Goal: Task Accomplishment & Management: Use online tool/utility

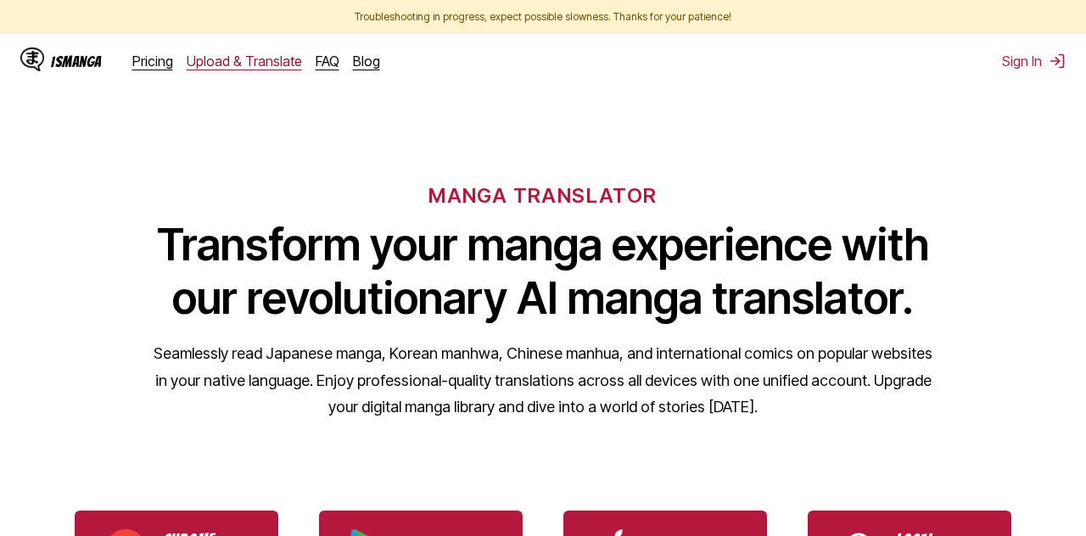
click at [207, 61] on link "Upload & Translate" at bounding box center [244, 61] width 115 height 17
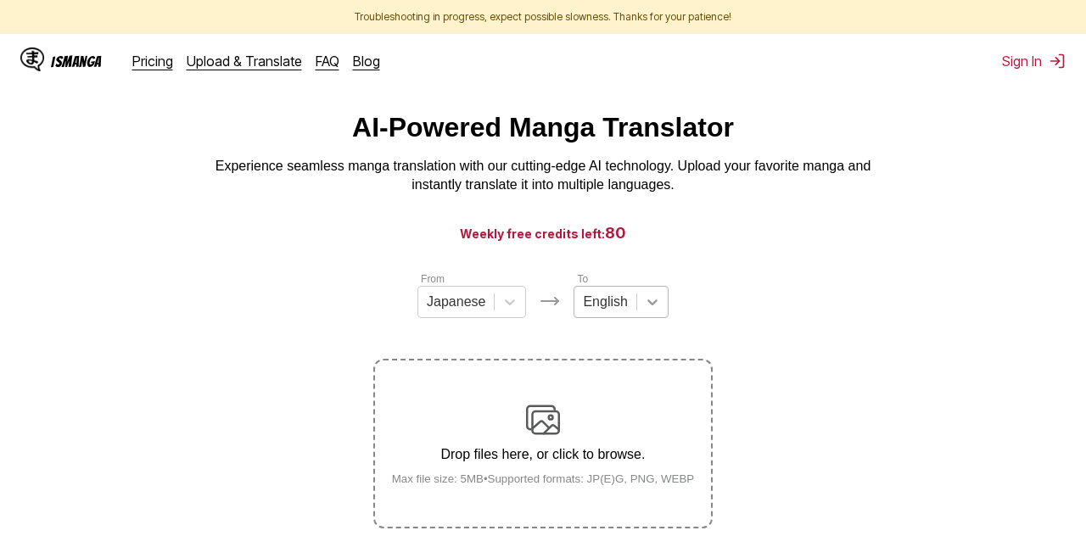
click at [649, 311] on div "From Japanese To English Drop files here, or click to browse. Max file size: 5M…" at bounding box center [542, 400] width 339 height 258
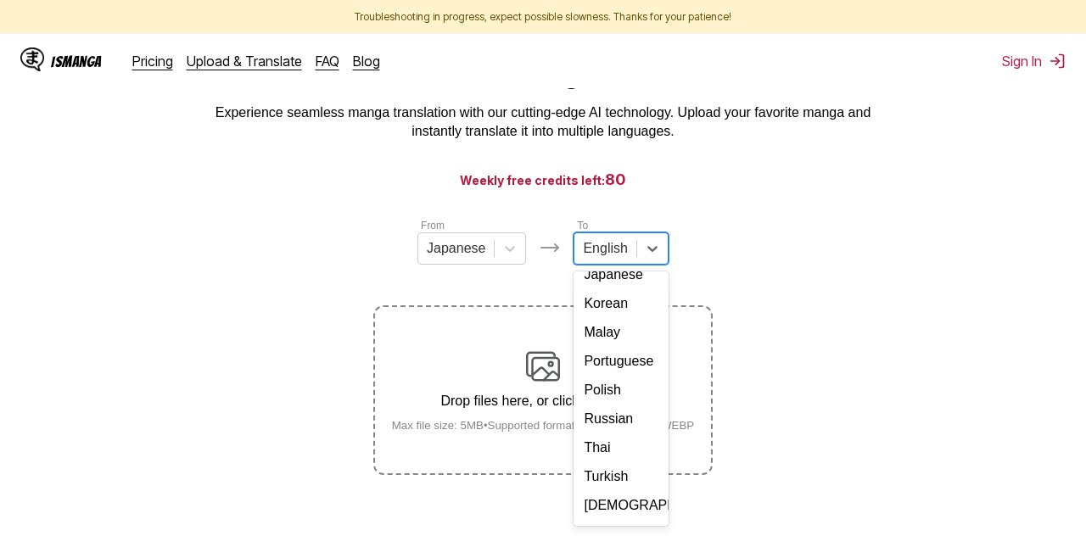
scroll to position [219, 0]
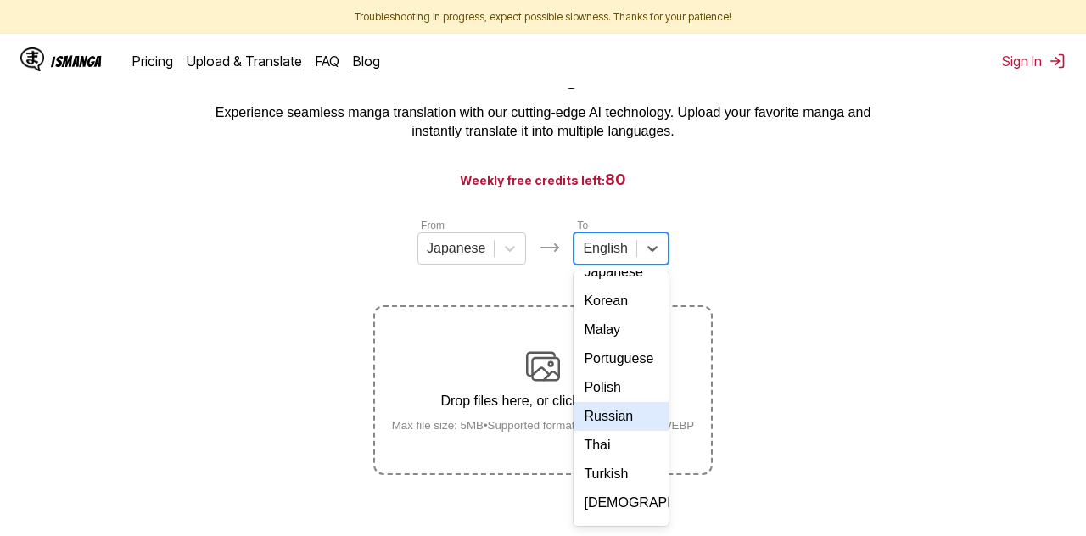
click at [621, 431] on div "Russian" at bounding box center [621, 416] width 94 height 29
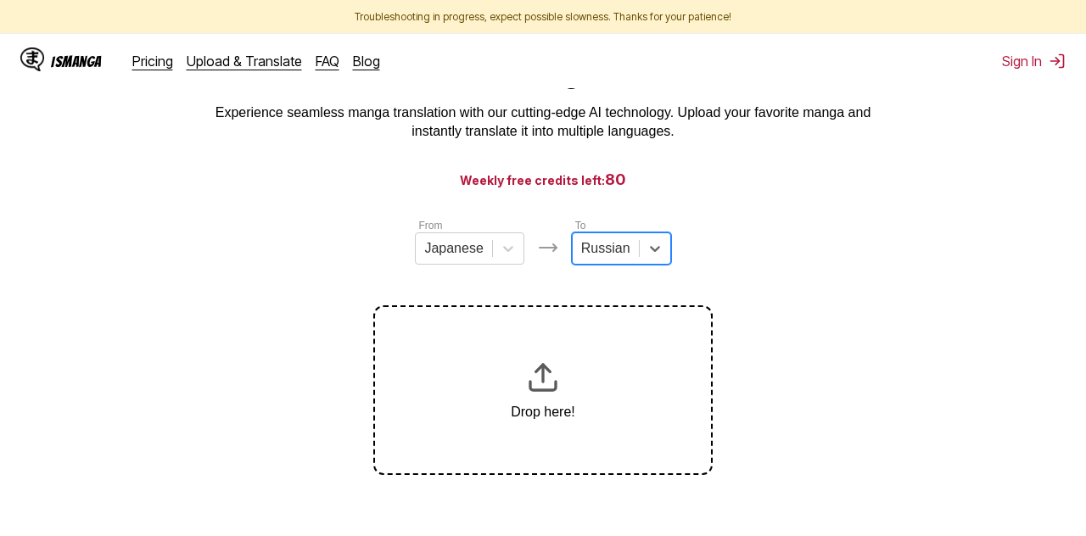
scroll to position [70, 0]
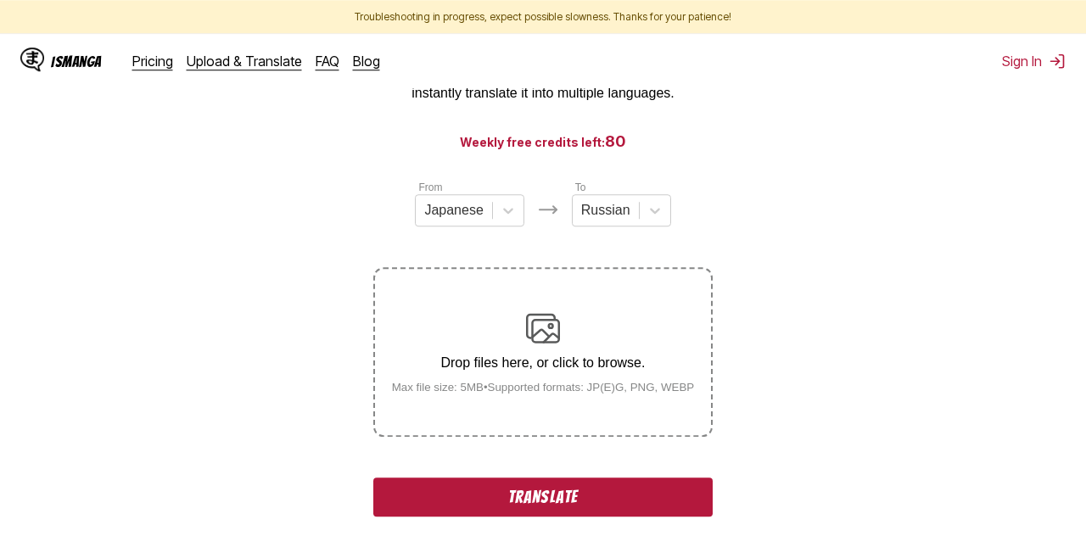
click at [261, 382] on section "From Japanese To Russian Drop files here, or click to browse. Max file size: 5M…" at bounding box center [543, 436] width 1059 height 514
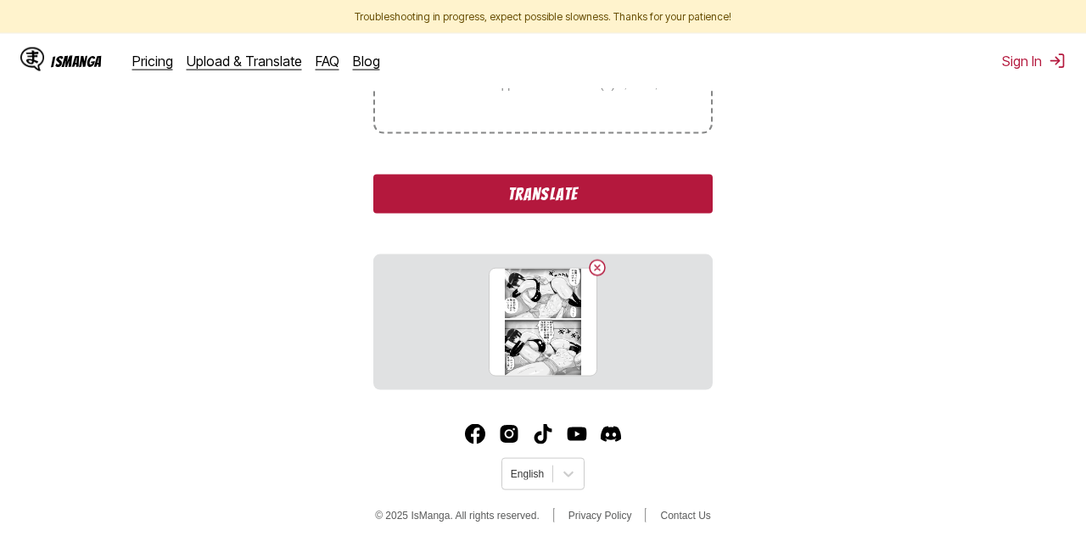
scroll to position [428, 0]
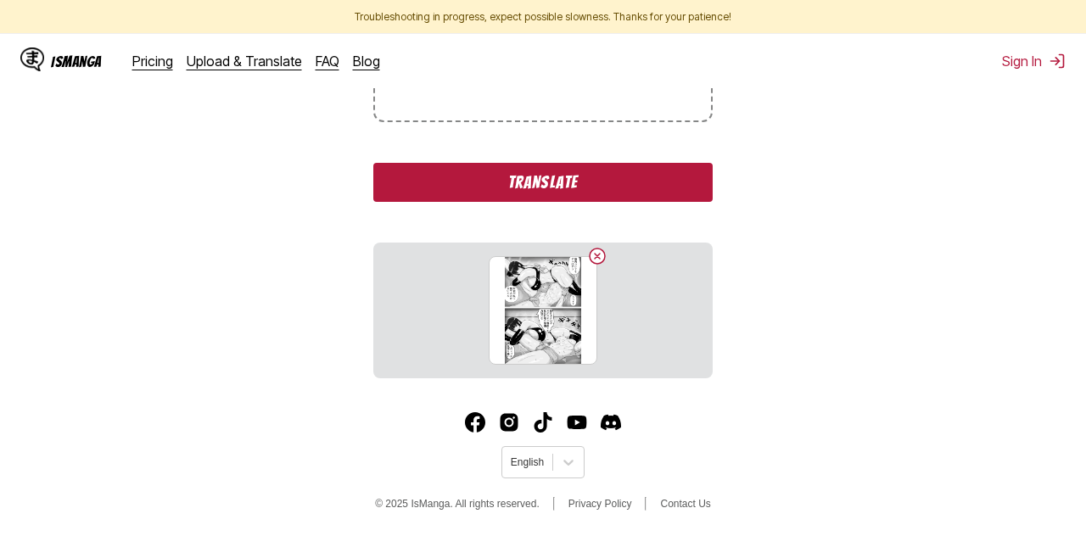
click at [512, 194] on button "Translate" at bounding box center [542, 182] width 339 height 39
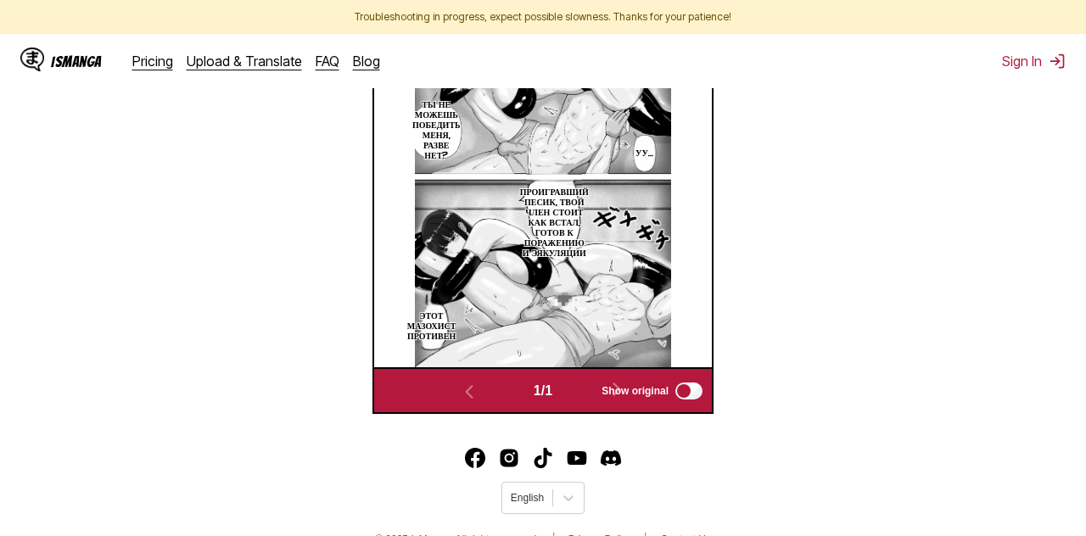
scroll to position [550, 0]
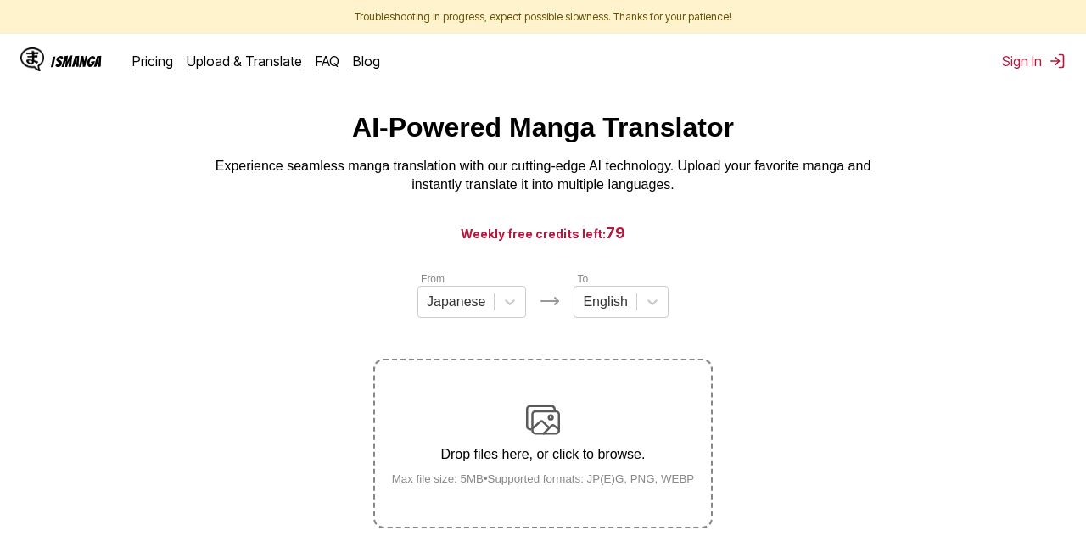
scroll to position [216, 0]
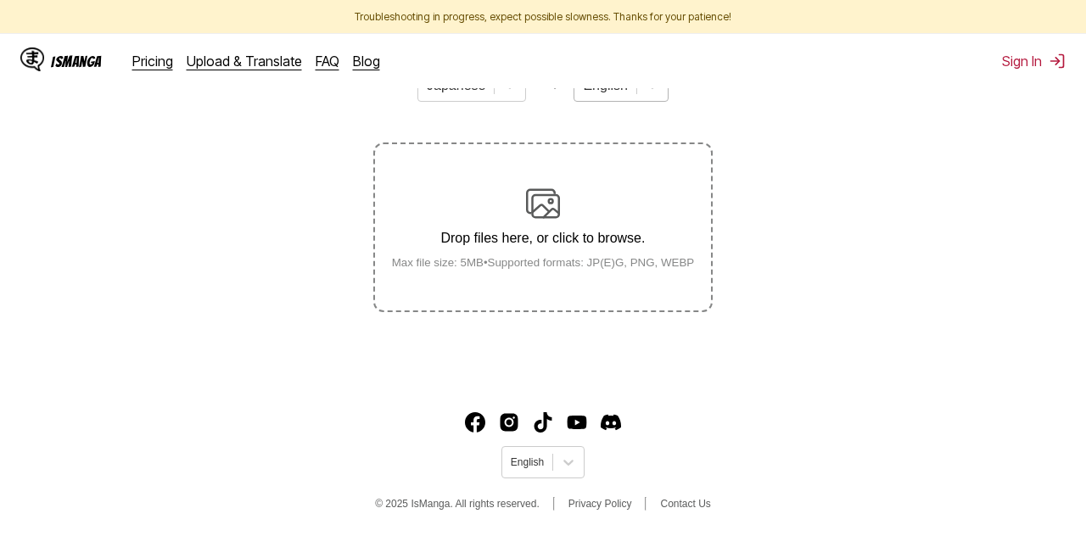
click at [609, 103] on div "From Japanese To English Drop files here, or click to browse. Max file size: 5M…" at bounding box center [542, 183] width 339 height 258
click at [613, 98] on div "English" at bounding box center [605, 85] width 61 height 25
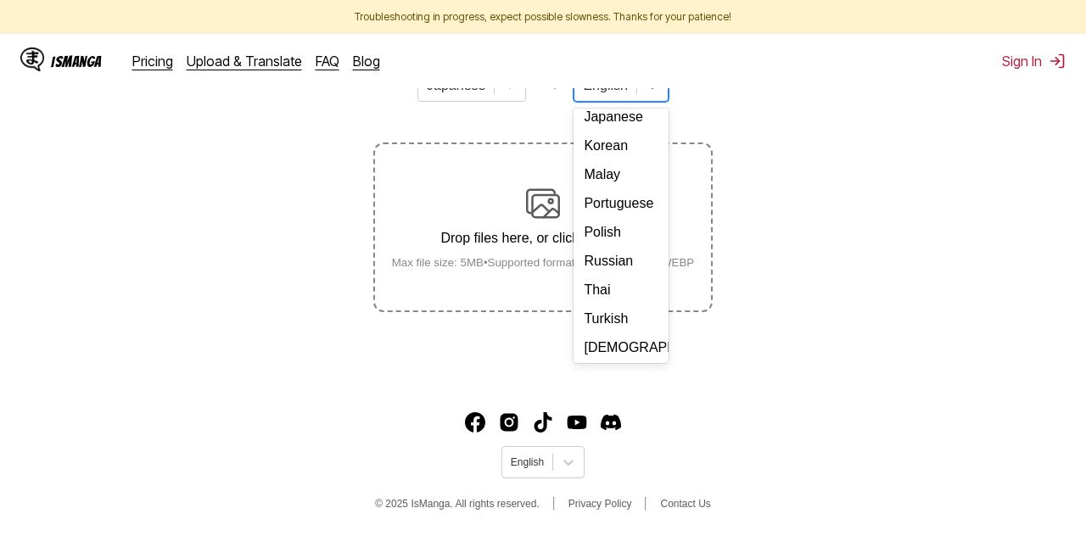
scroll to position [213, 0]
click at [622, 274] on div "Russian" at bounding box center [621, 259] width 94 height 29
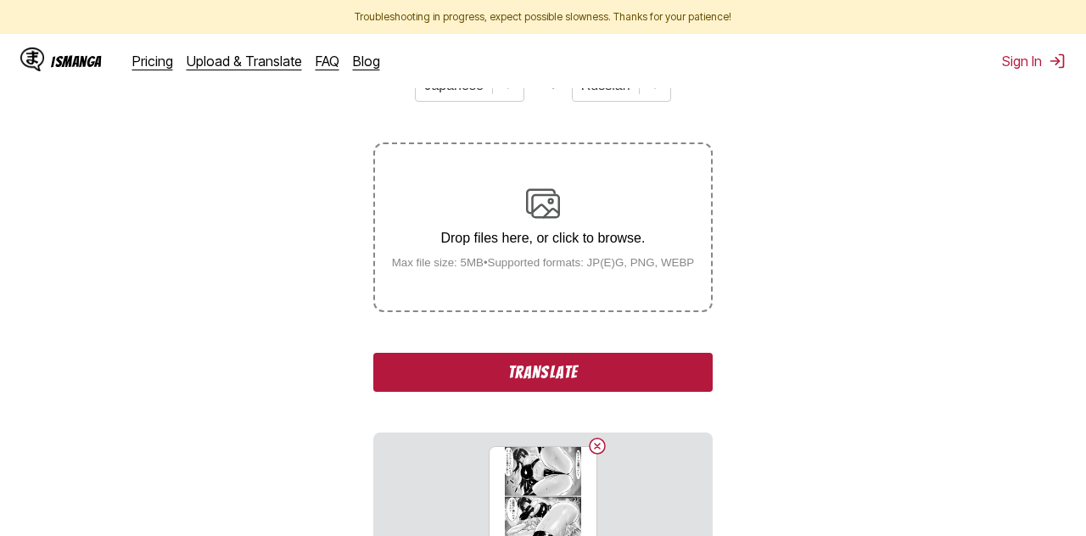
click at [289, 359] on section "From Japanese To Russian Drop files here, or click to browse. Max file size: 5M…" at bounding box center [543, 311] width 1059 height 514
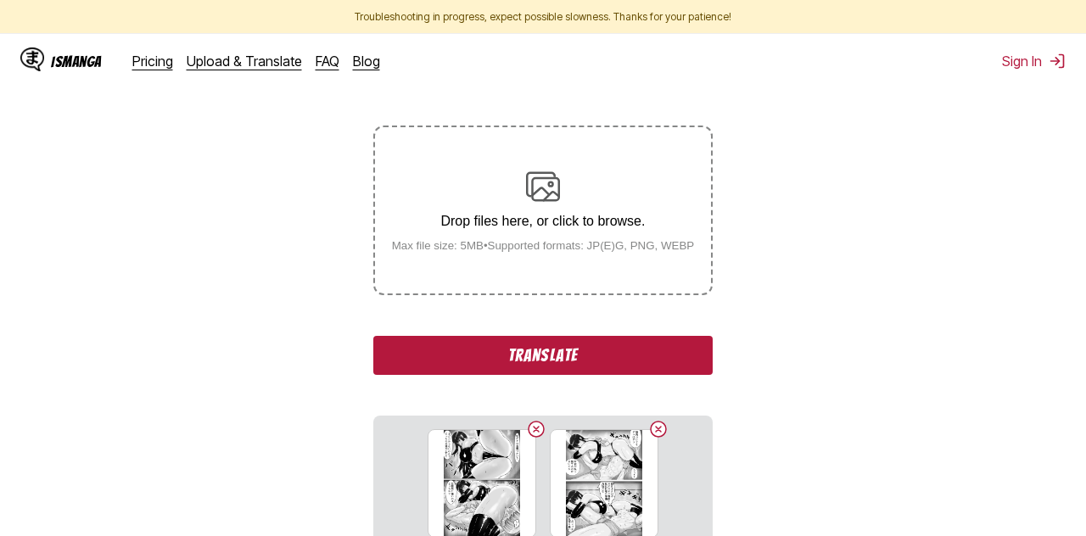
scroll to position [282, 0]
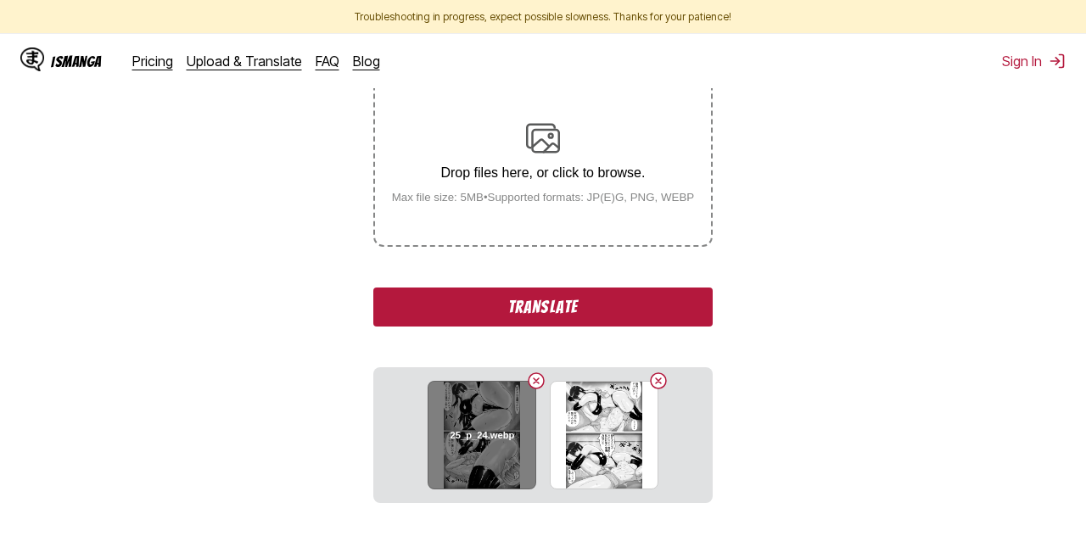
click at [536, 391] on button "Delete image" at bounding box center [536, 381] width 20 height 20
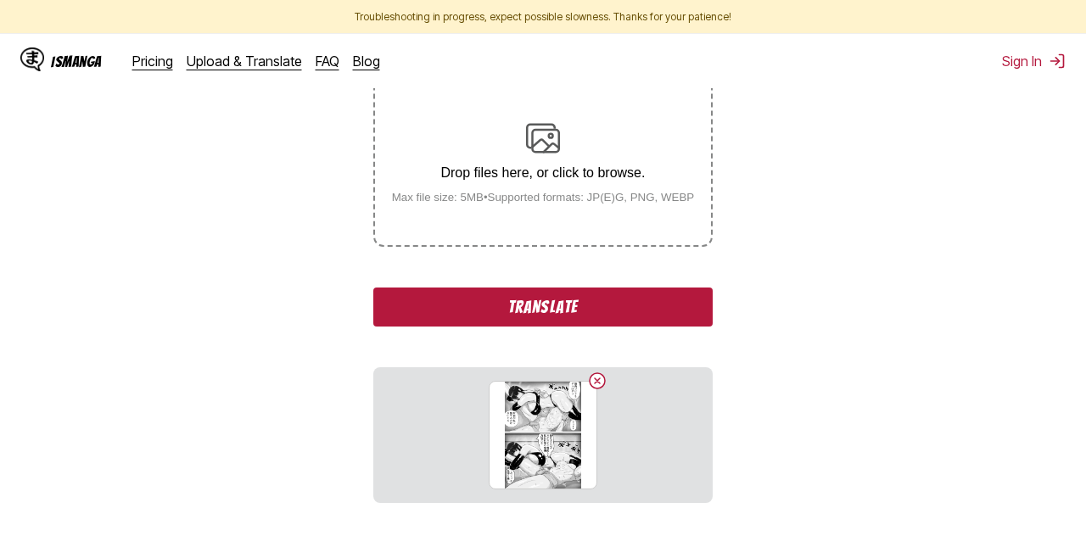
scroll to position [299, 0]
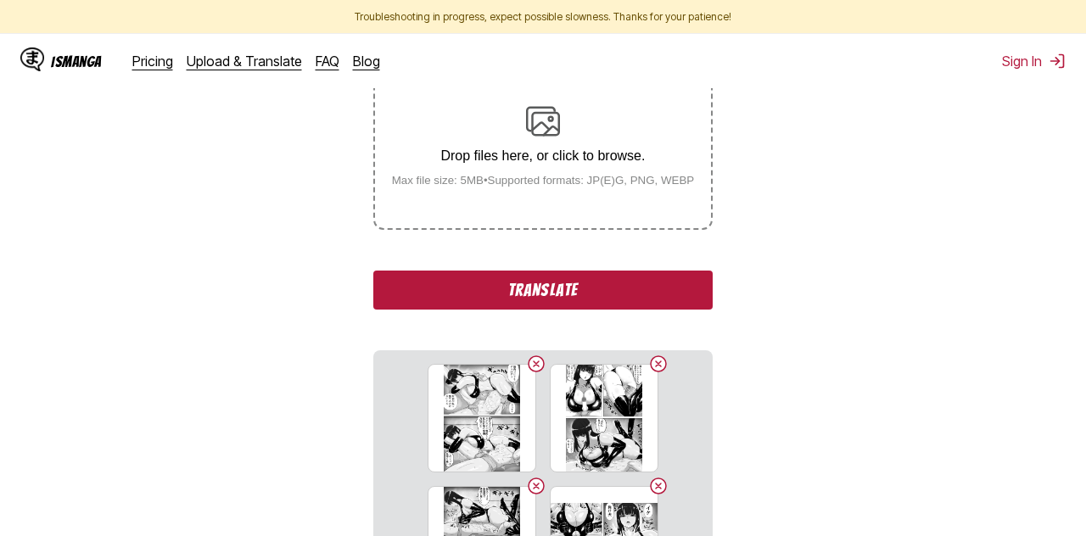
click at [530, 310] on button "Translate" at bounding box center [542, 290] width 339 height 39
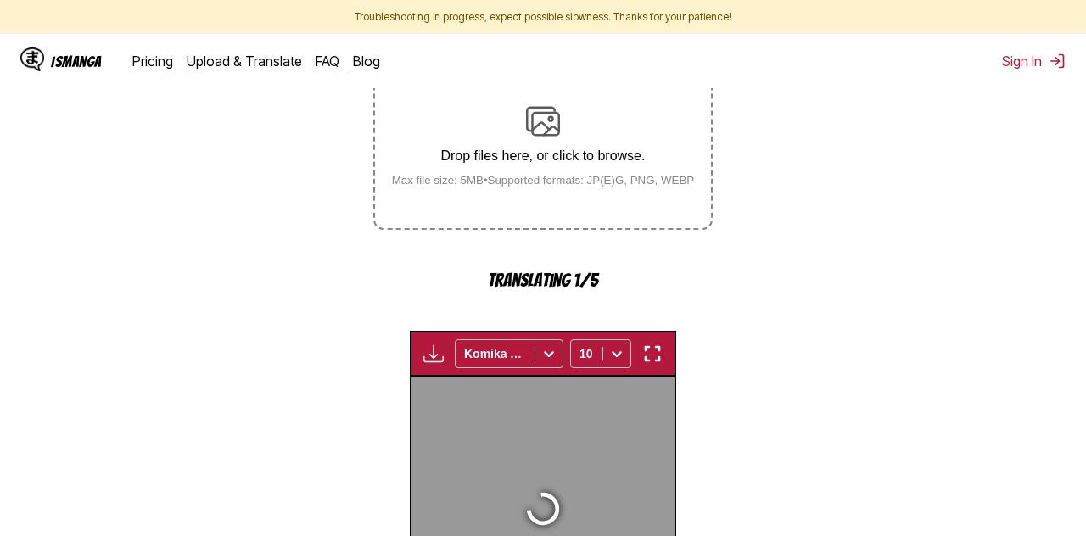
scroll to position [610, 0]
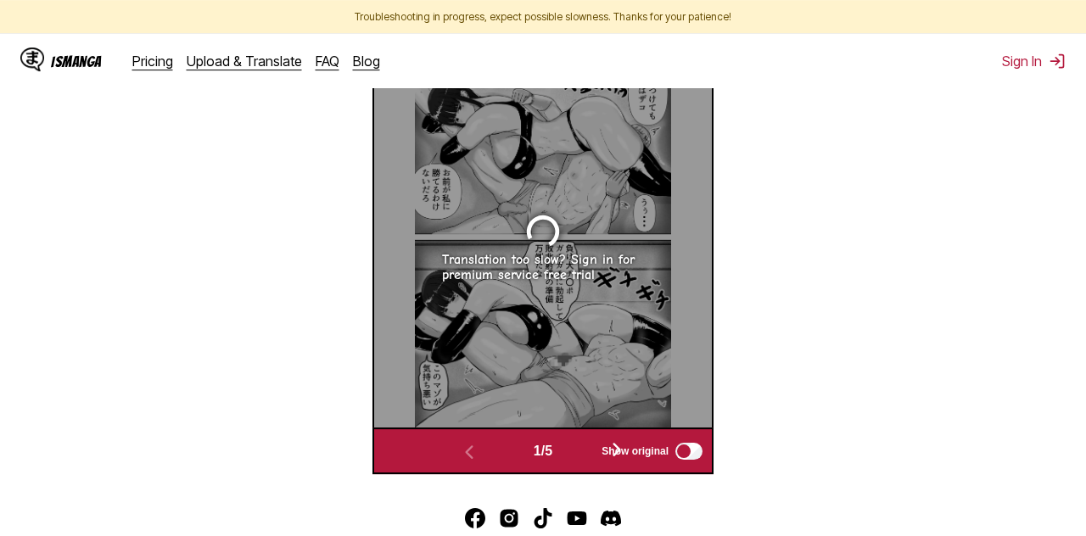
click at [273, 406] on section "From Japanese To Russian Drop files here, or click to browse. Max file size: 5M…" at bounding box center [543, 68] width 1059 height 814
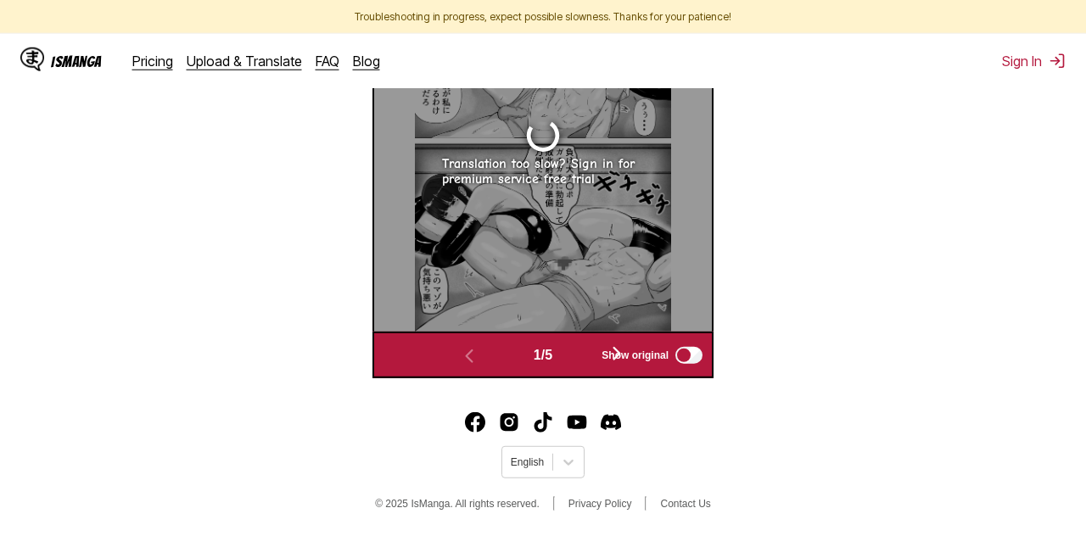
scroll to position [727, 0]
click at [513, 468] on div at bounding box center [527, 462] width 33 height 15
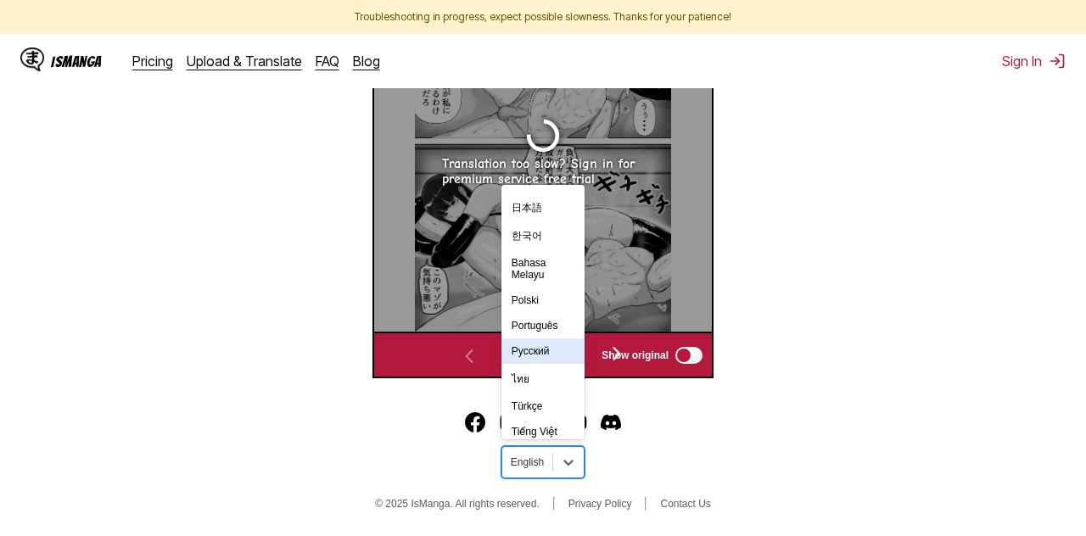
scroll to position [212, 0]
click at [556, 359] on div "Русский" at bounding box center [543, 348] width 83 height 25
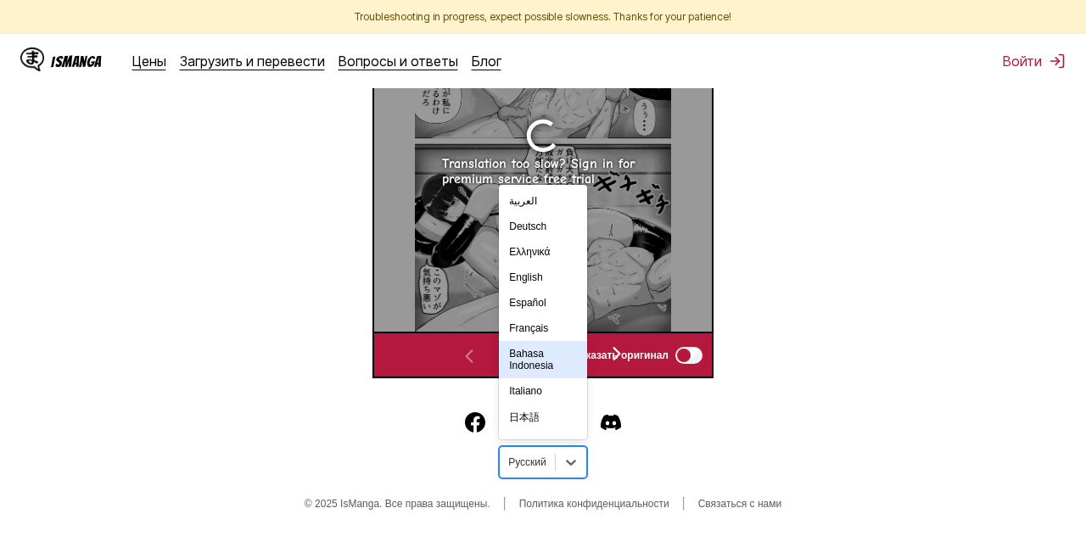
scroll to position [731, 0]
click at [50, 427] on footer "option Русский, selected. 19 results available. Use Up and Down to choose optio…" at bounding box center [543, 464] width 1086 height 144
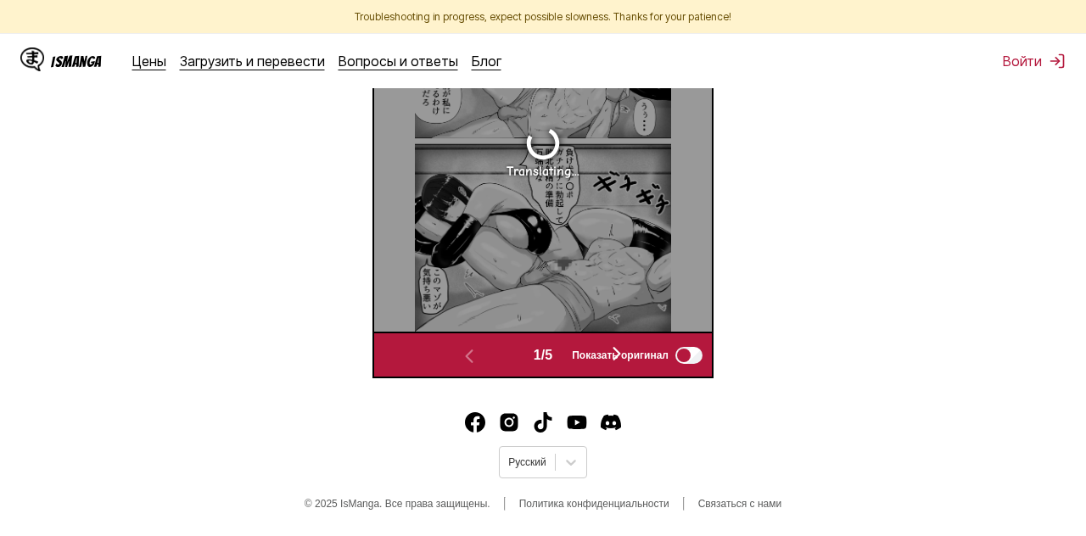
scroll to position [682, 0]
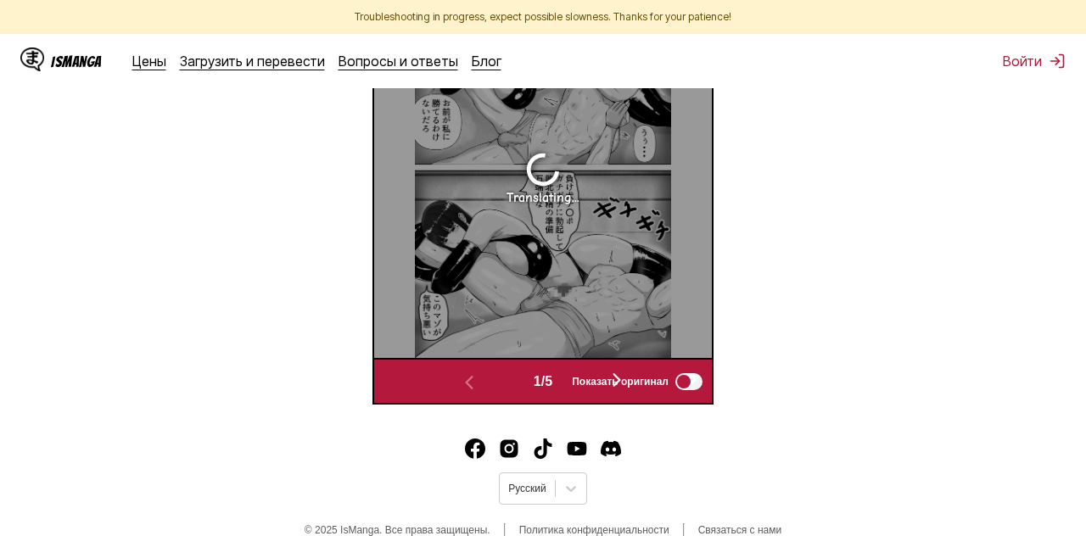
click at [615, 388] on span "Показать оригинал" at bounding box center [620, 382] width 97 height 12
click at [620, 388] on span "Показать оригинал" at bounding box center [620, 382] width 97 height 12
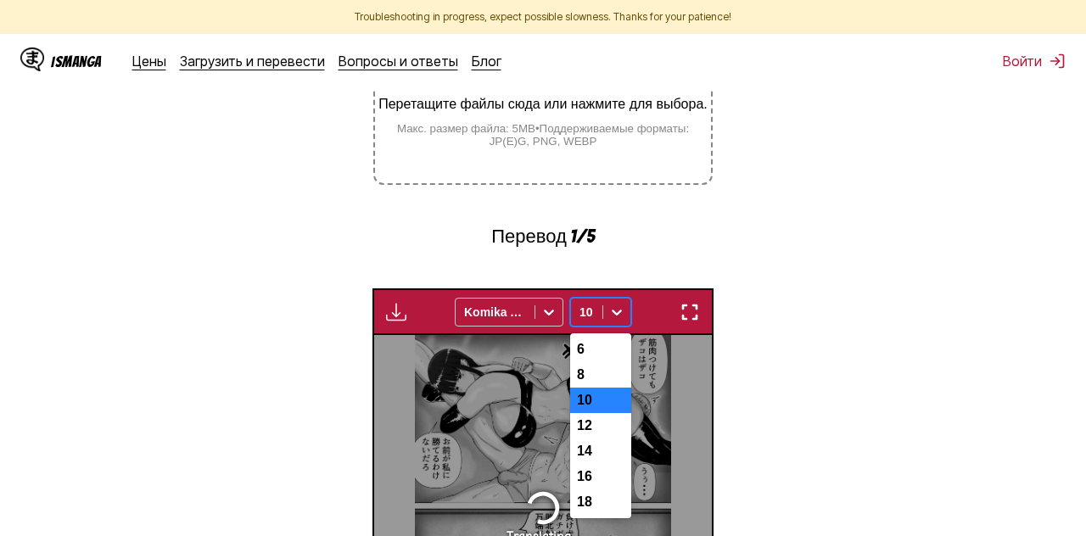
scroll to position [366, 0]
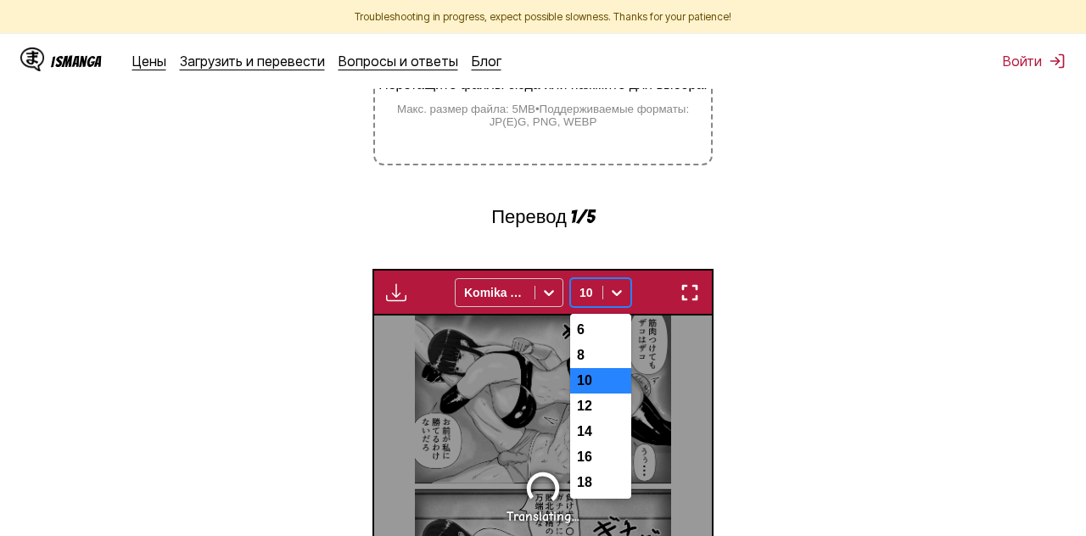
click at [604, 307] on div "7 results available. Use Up and Down to choose options, press Enter to select t…" at bounding box center [600, 292] width 61 height 29
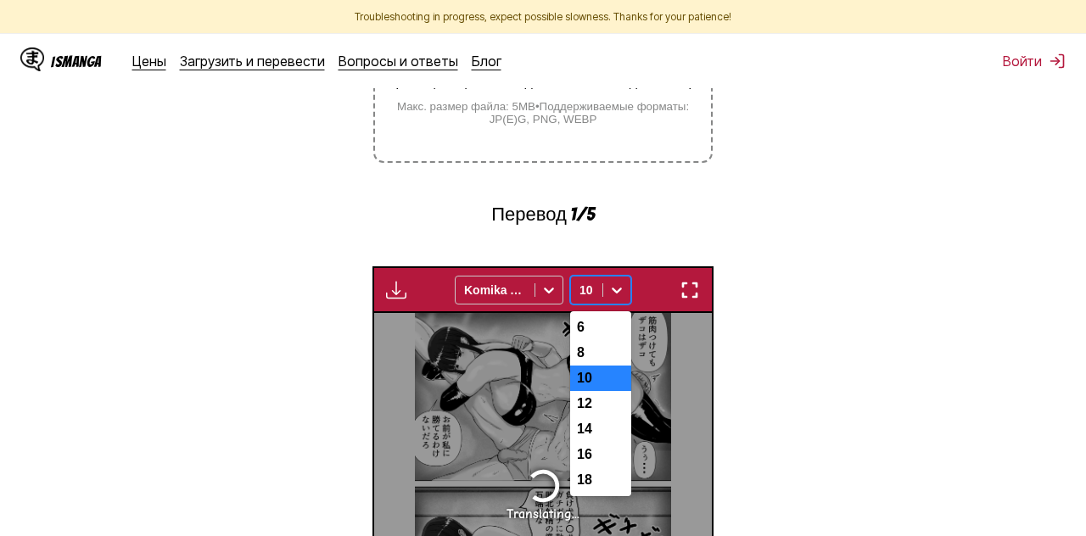
click at [594, 300] on div "10" at bounding box center [586, 290] width 31 height 24
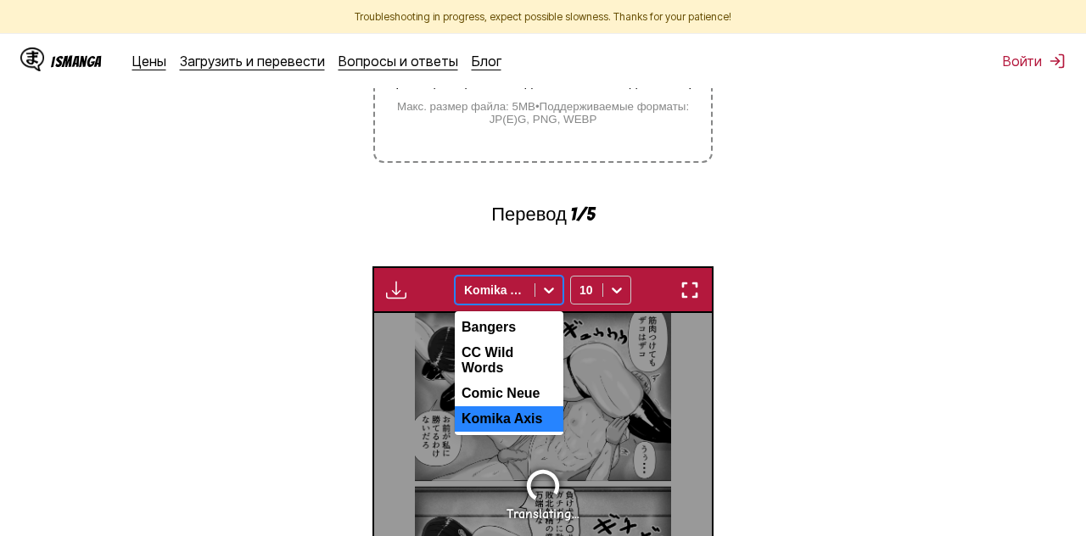
click at [520, 299] on div at bounding box center [495, 290] width 62 height 17
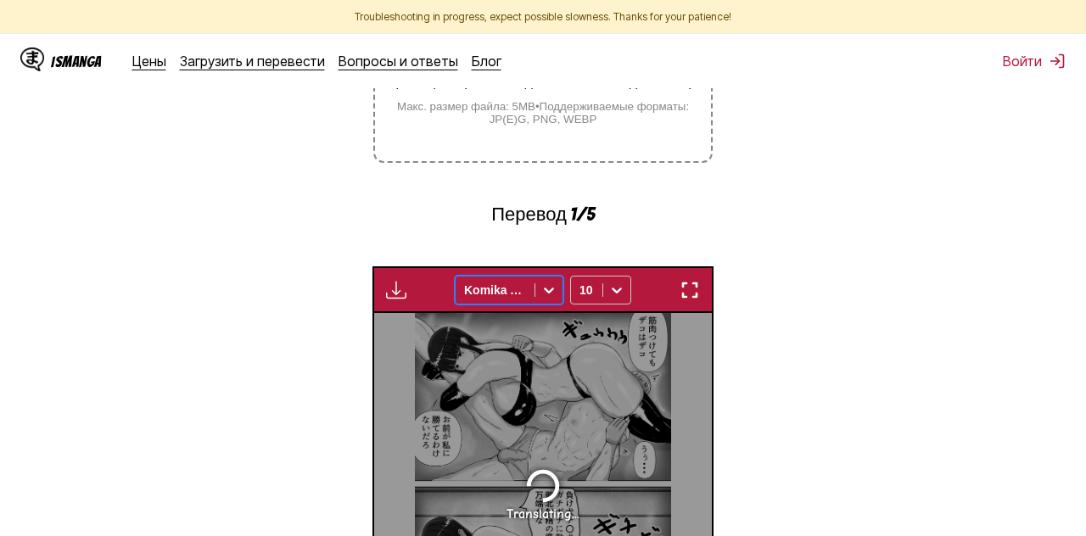
click at [520, 299] on div at bounding box center [495, 290] width 62 height 17
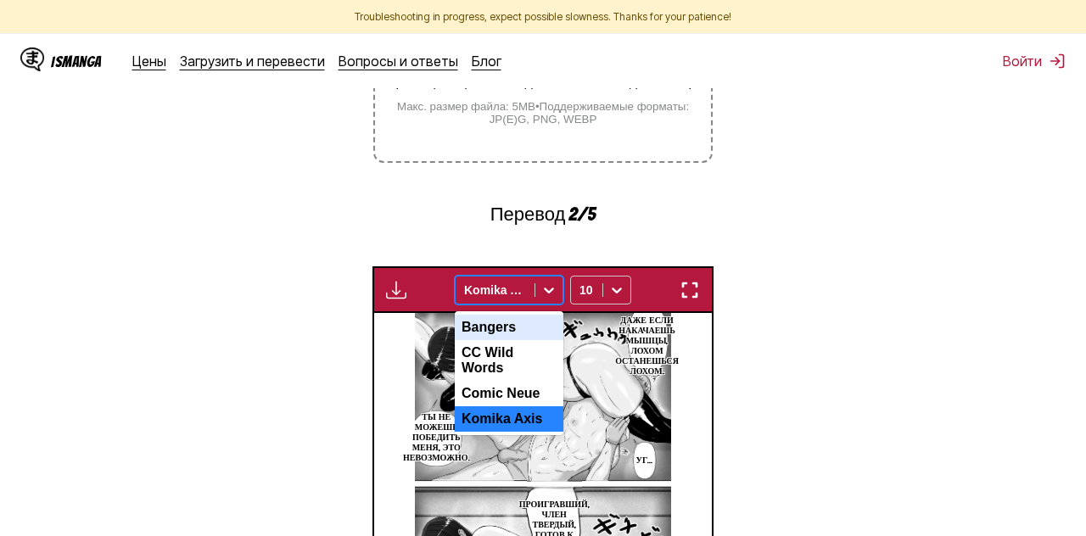
click at [343, 351] on section "Из Японский Перейти Русский Перетащите файлы сюда или нажмите для выбора. Макс.…" at bounding box center [543, 313] width 1059 height 816
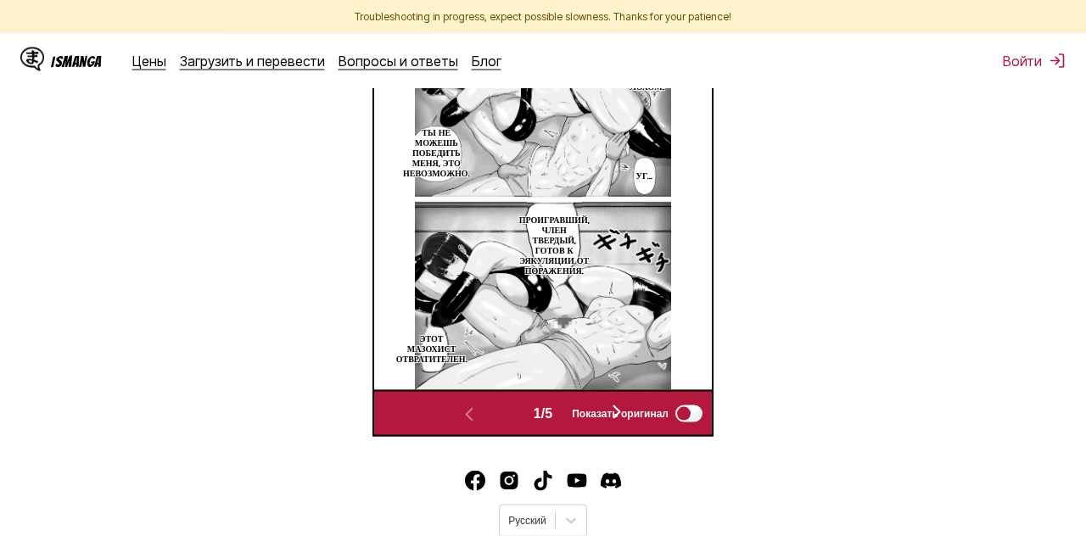
scroll to position [656, 0]
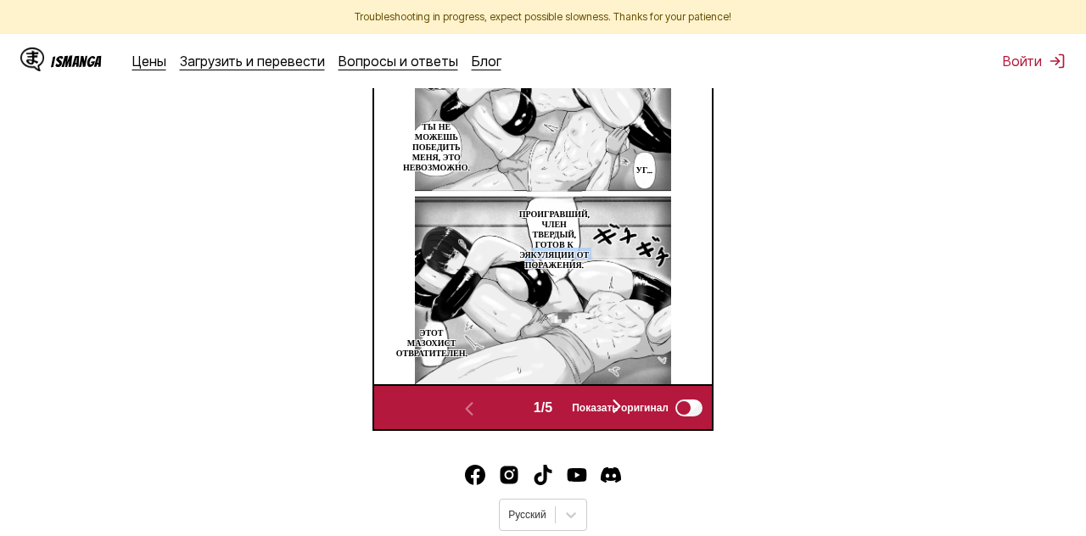
click at [529, 272] on p "Проигравший, член твердый, готов к эякуляции от поражения." at bounding box center [554, 239] width 77 height 68
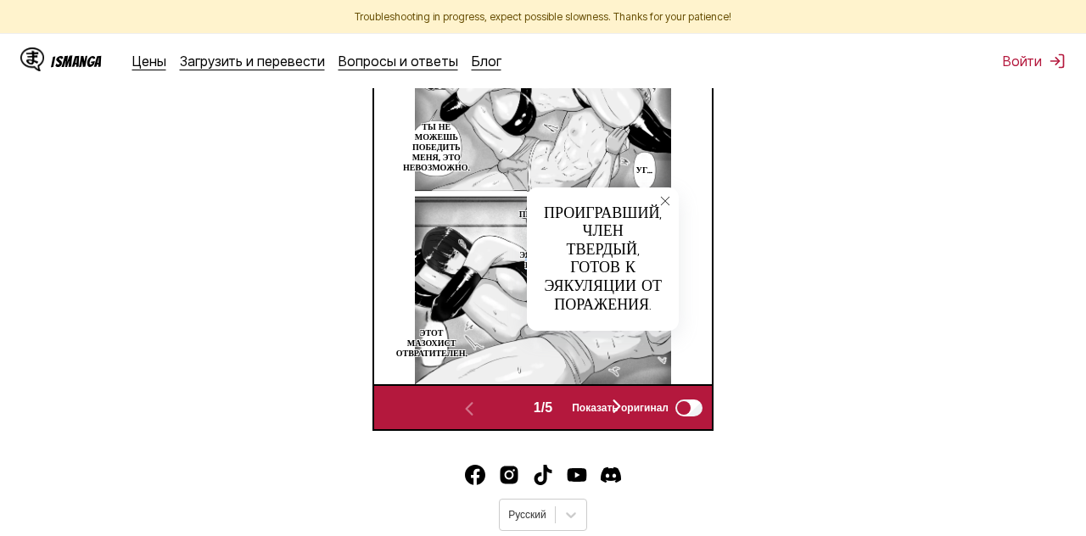
click at [484, 267] on img at bounding box center [543, 204] width 256 height 362
click at [677, 215] on button "close-tooltip" at bounding box center [665, 201] width 27 height 27
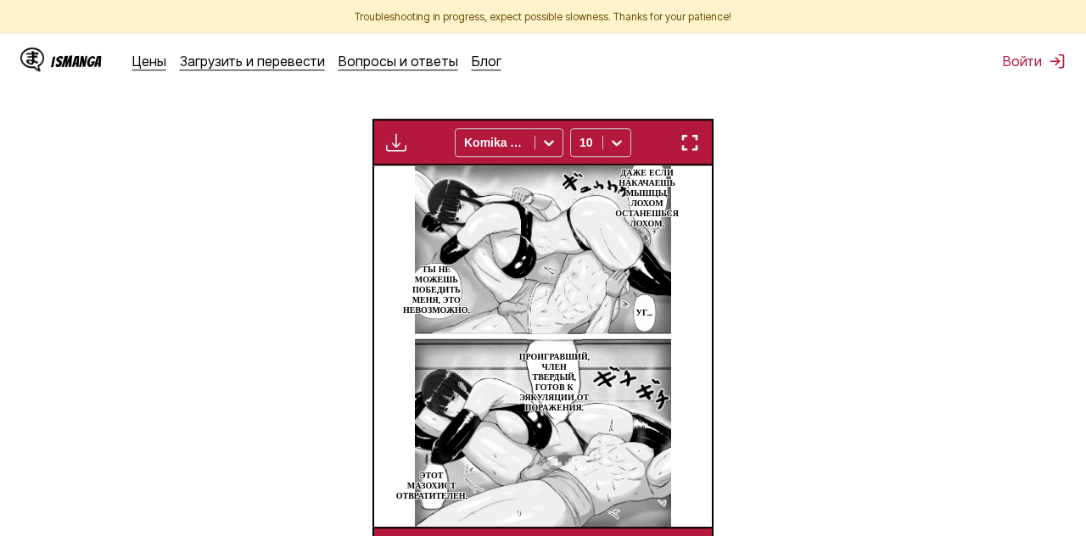
scroll to position [511, 0]
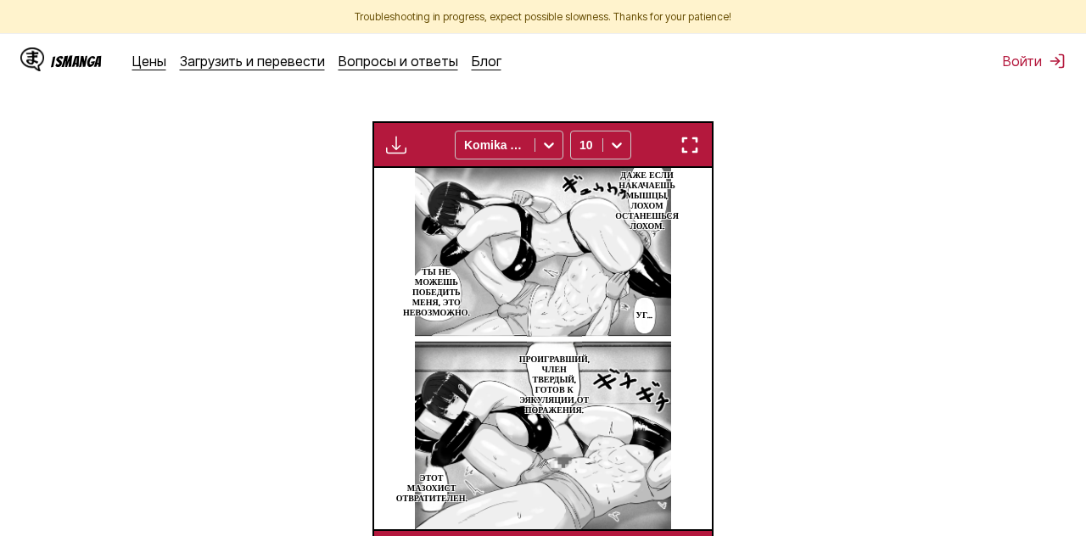
click at [693, 153] on div "Только для премиум-пользователей Komika Axis 10" at bounding box center [543, 144] width 341 height 47
click at [690, 155] on img "button" at bounding box center [690, 145] width 20 height 20
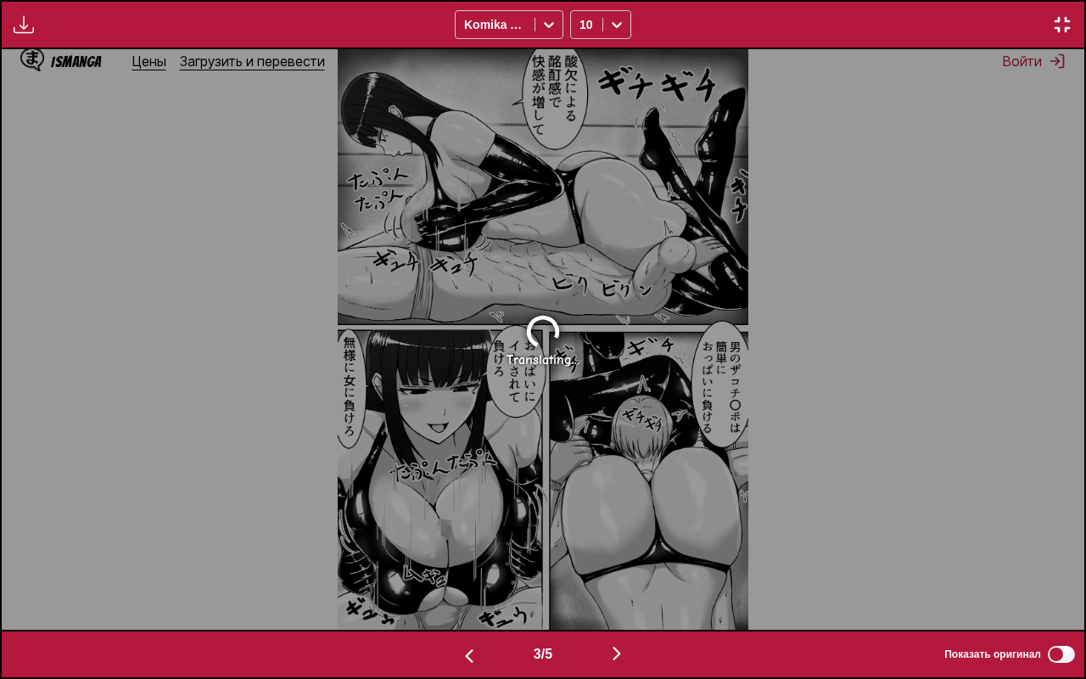
scroll to position [0, 1083]
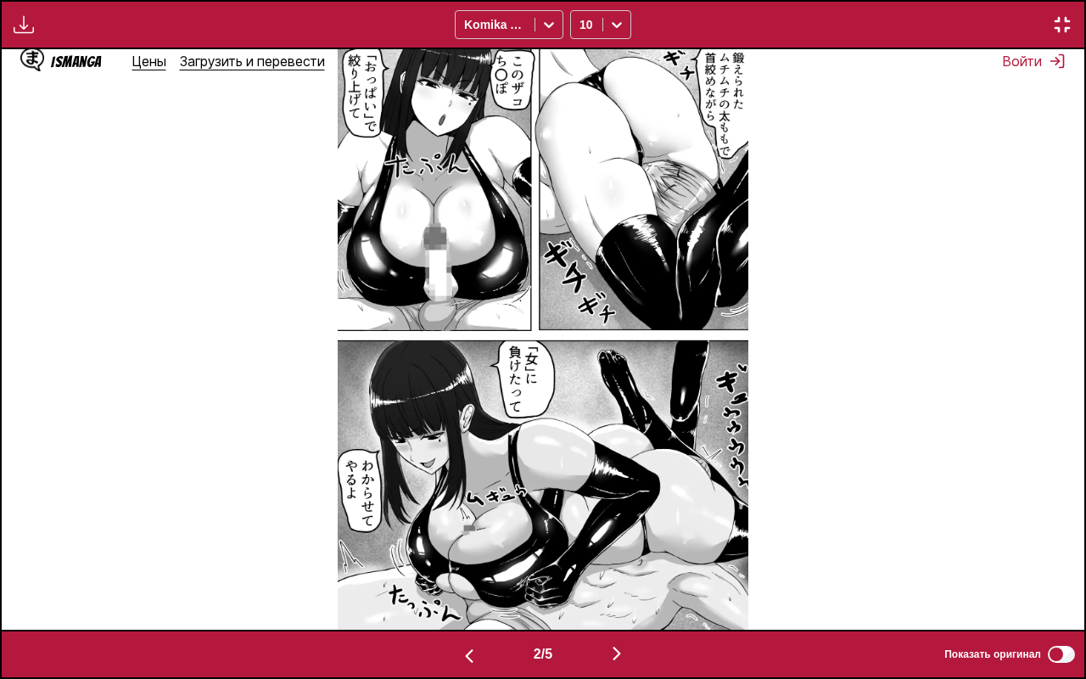
click at [1066, 13] on div "Только для премиум-пользователей Komika Axis 10" at bounding box center [543, 24] width 1086 height 49
click at [1058, 21] on img "button" at bounding box center [1062, 24] width 20 height 20
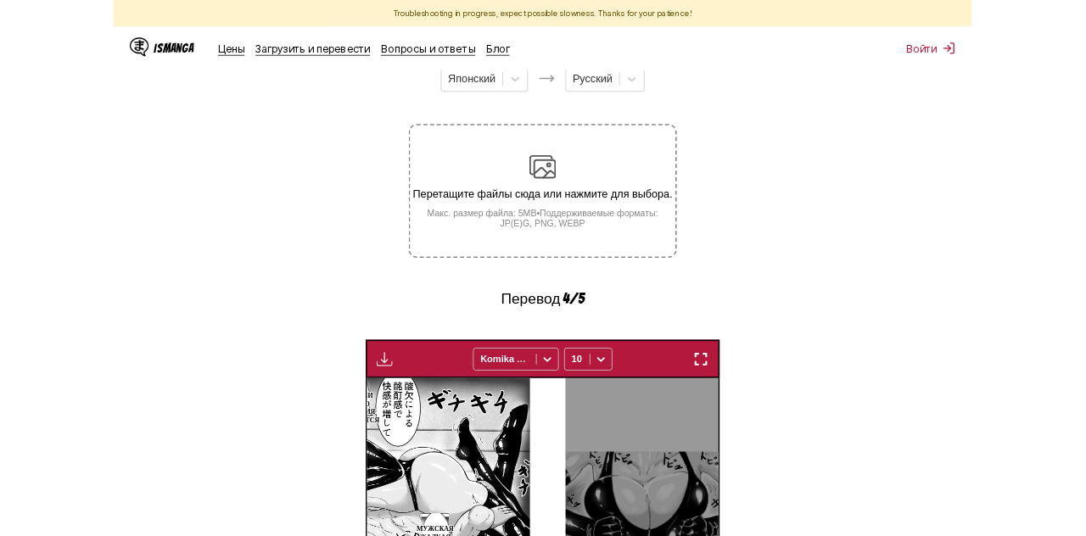
scroll to position [0, 338]
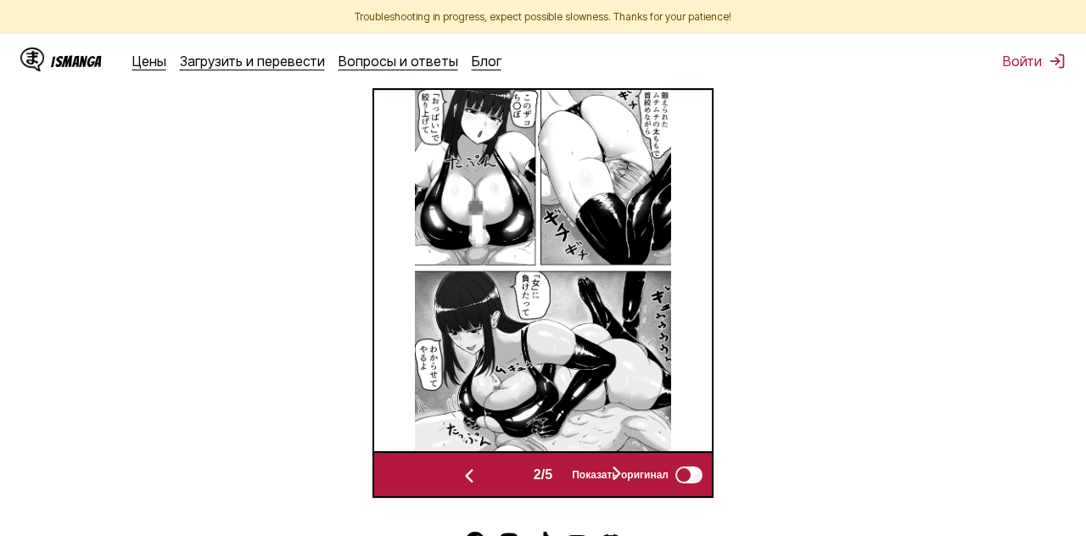
click at [467, 486] on button "button" at bounding box center [469, 475] width 102 height 25
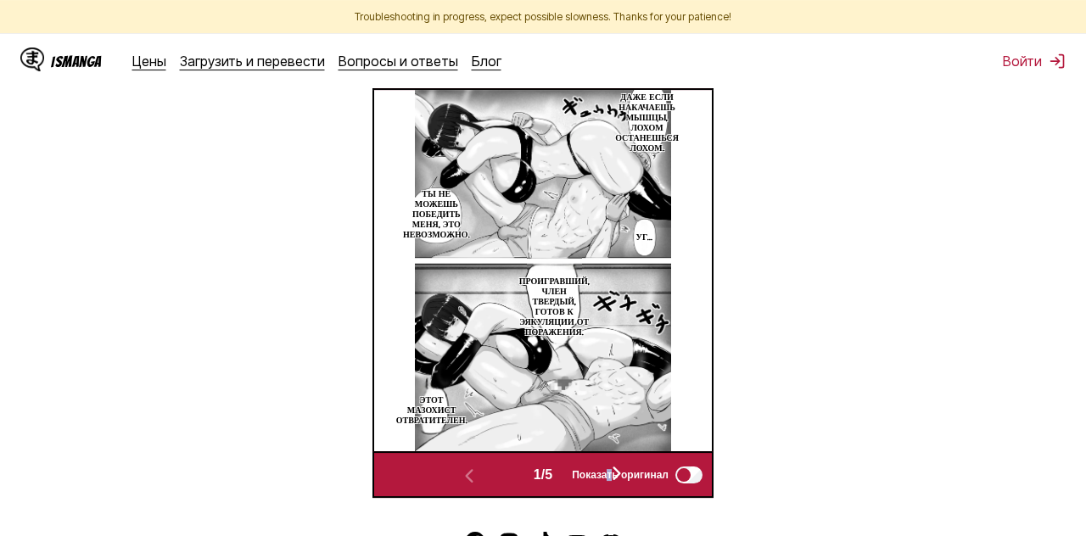
click at [615, 481] on span "Показать оригинал" at bounding box center [620, 475] width 97 height 12
click at [614, 481] on span "Показать оригинал" at bounding box center [620, 475] width 97 height 12
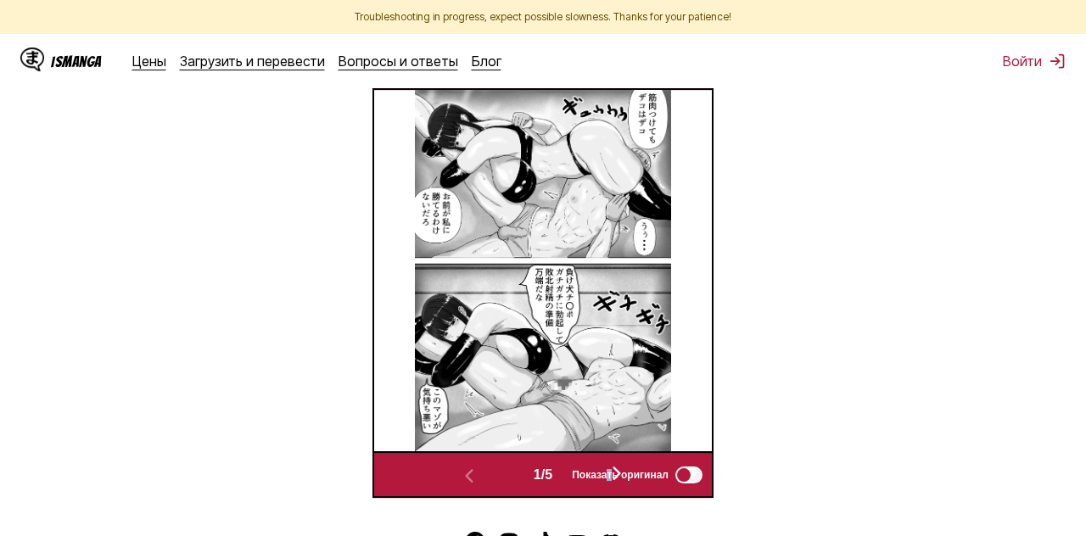
click at [618, 481] on span "Показать оригинал" at bounding box center [620, 475] width 97 height 12
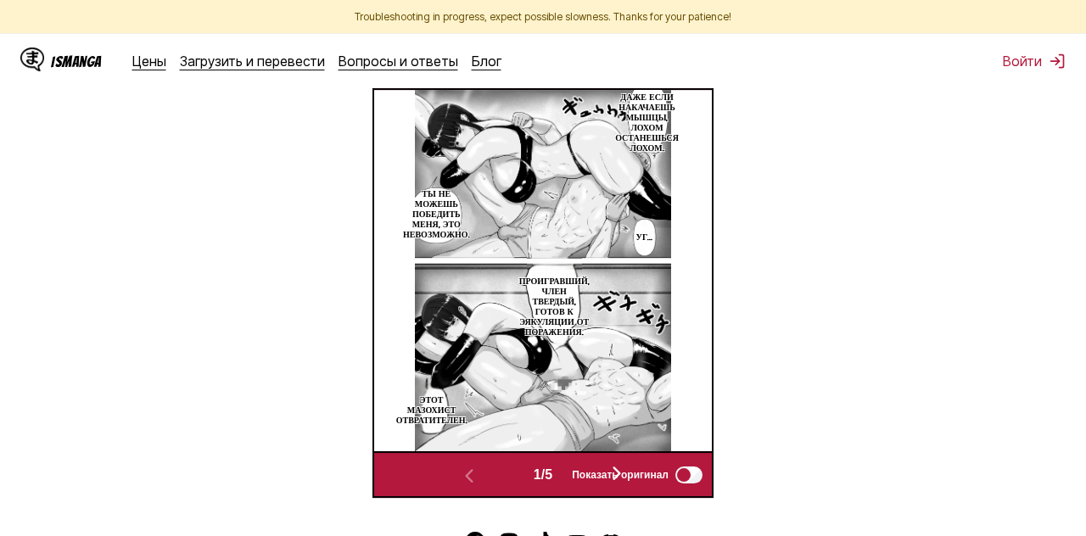
click at [621, 481] on span "Показать оригинал" at bounding box center [620, 475] width 97 height 12
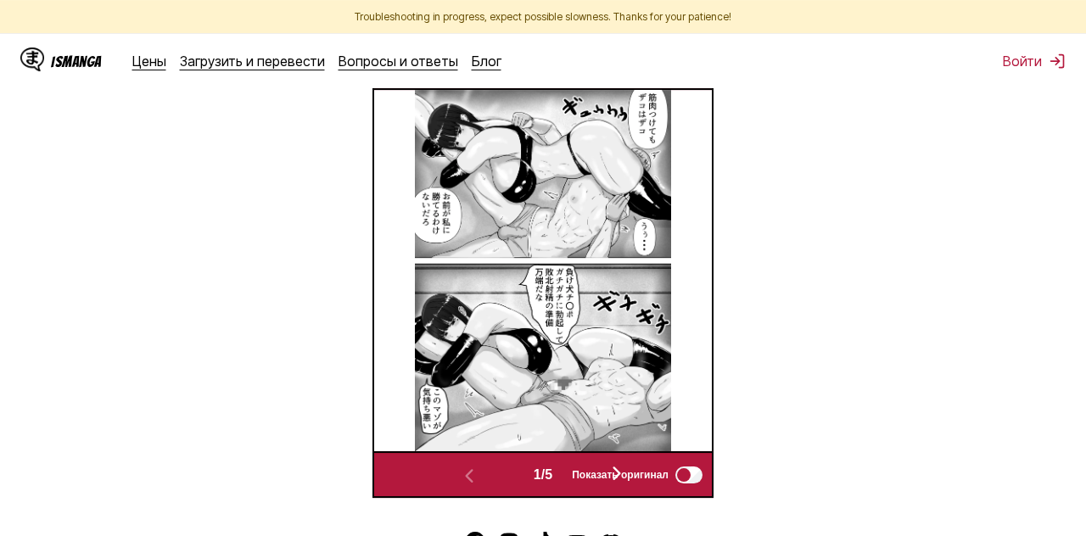
click at [620, 481] on span "Показать оригинал" at bounding box center [620, 475] width 97 height 12
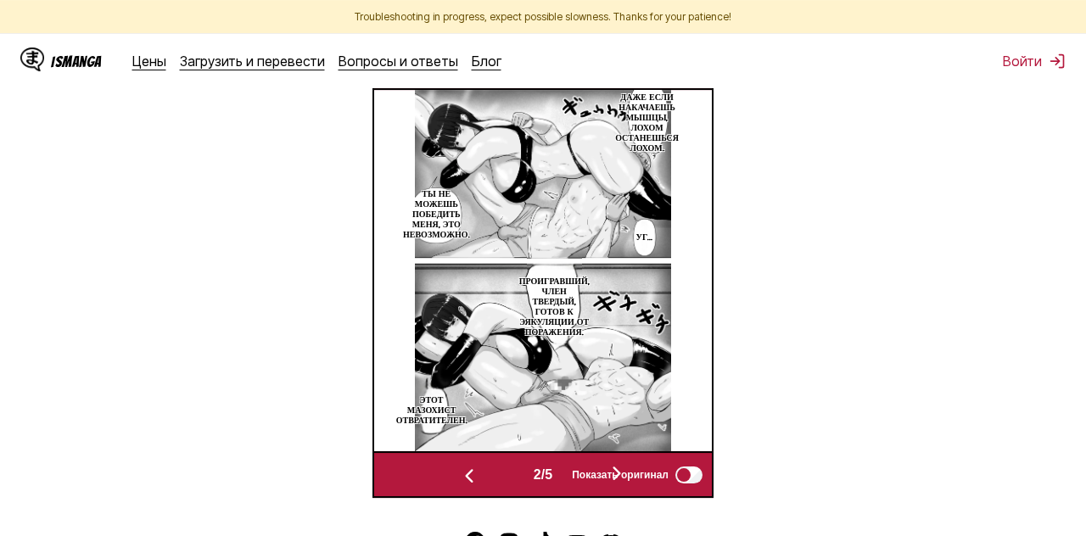
scroll to position [0, 338]
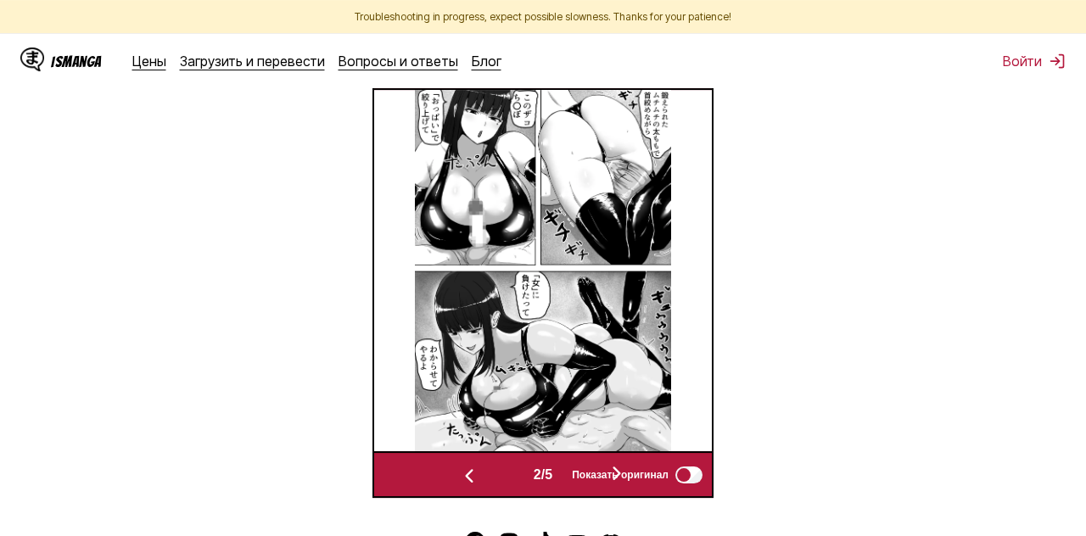
click at [562, 295] on img at bounding box center [543, 271] width 256 height 362
click at [686, 77] on img "button" at bounding box center [690, 67] width 20 height 20
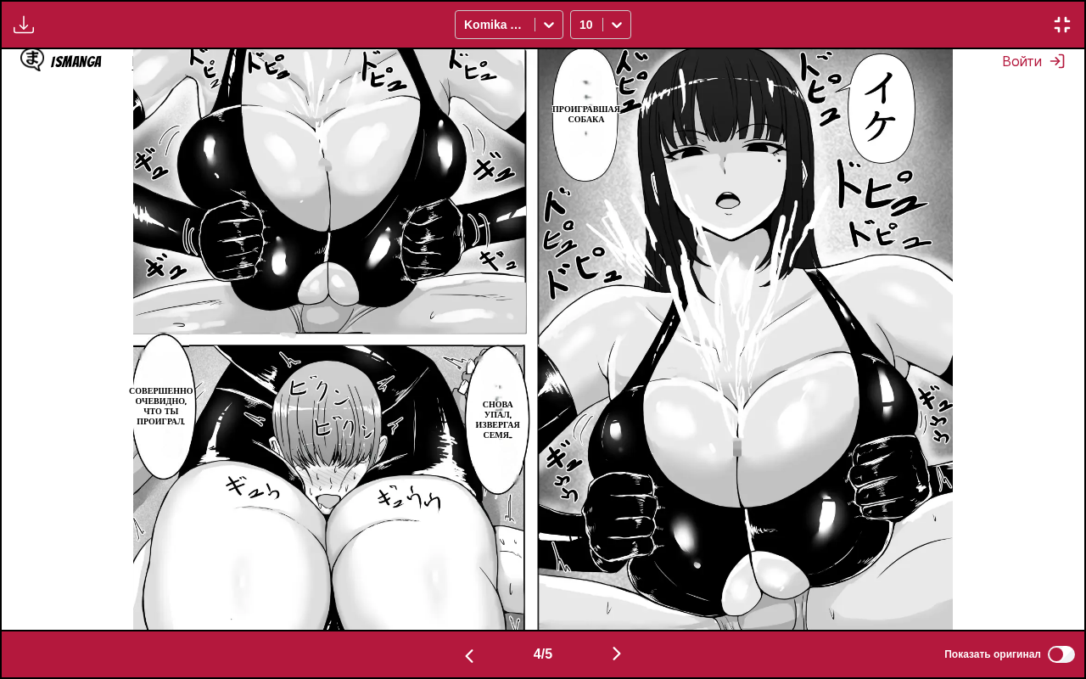
scroll to position [0, 4332]
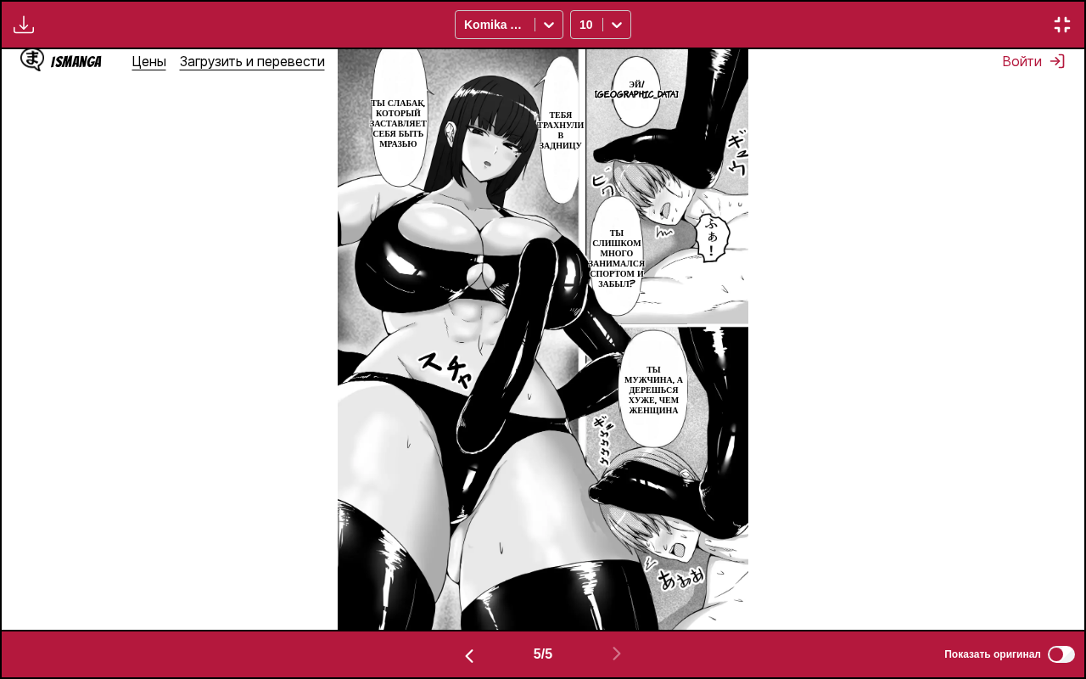
click at [1072, 36] on div "Только для премиум-пользователей Komika Axis 10" at bounding box center [543, 24] width 1086 height 49
click at [1056, 25] on img "button" at bounding box center [1062, 24] width 20 height 20
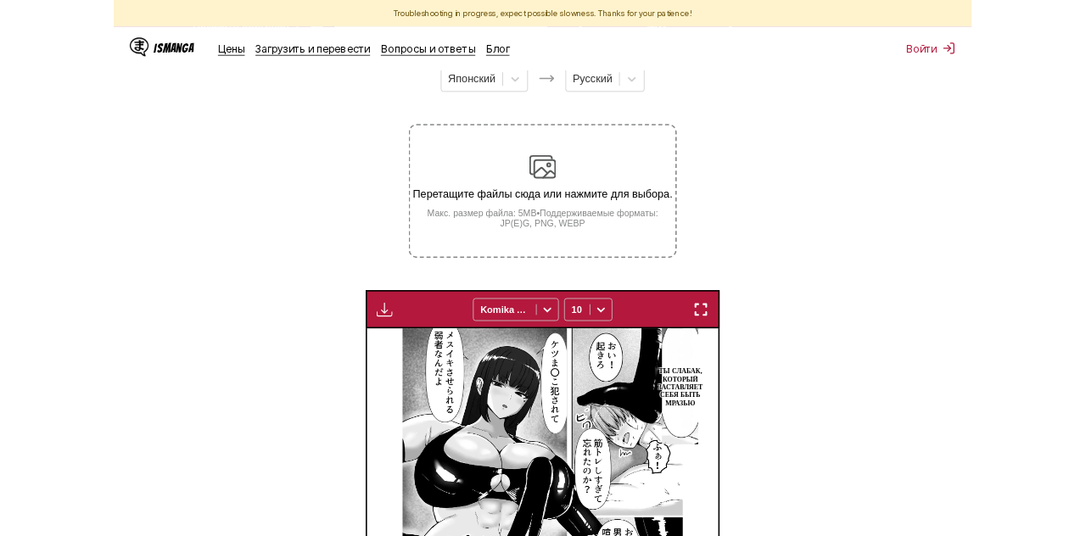
scroll to position [0, 1351]
